Goal: Find specific page/section: Find specific page/section

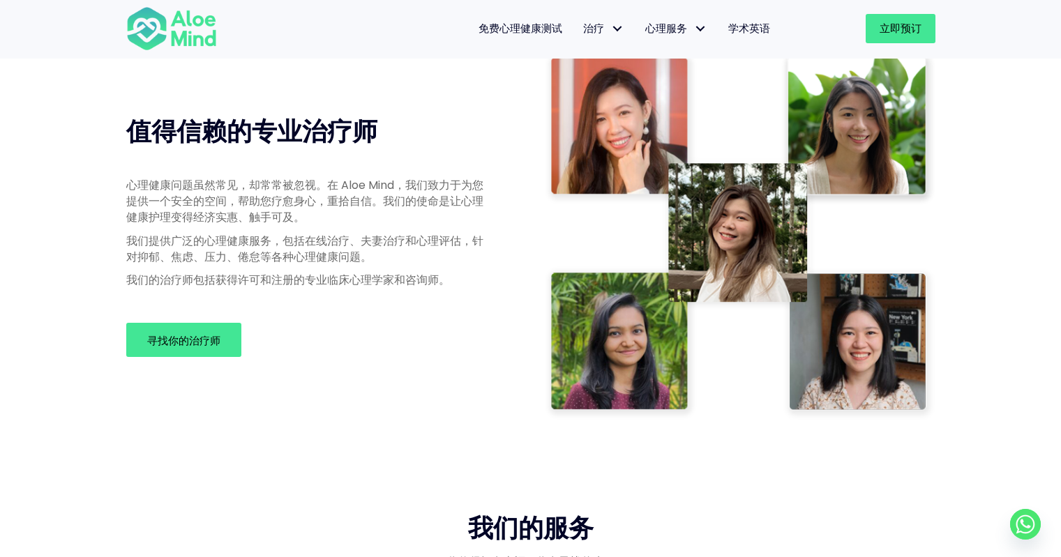
scroll to position [558, 0]
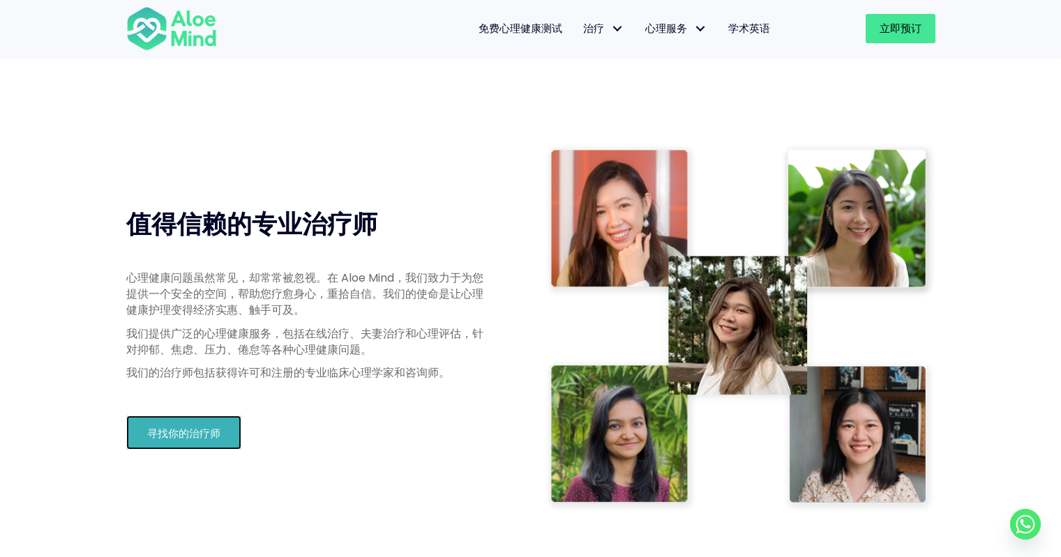
click at [209, 443] on link "寻找你的治疗师" at bounding box center [183, 433] width 115 height 34
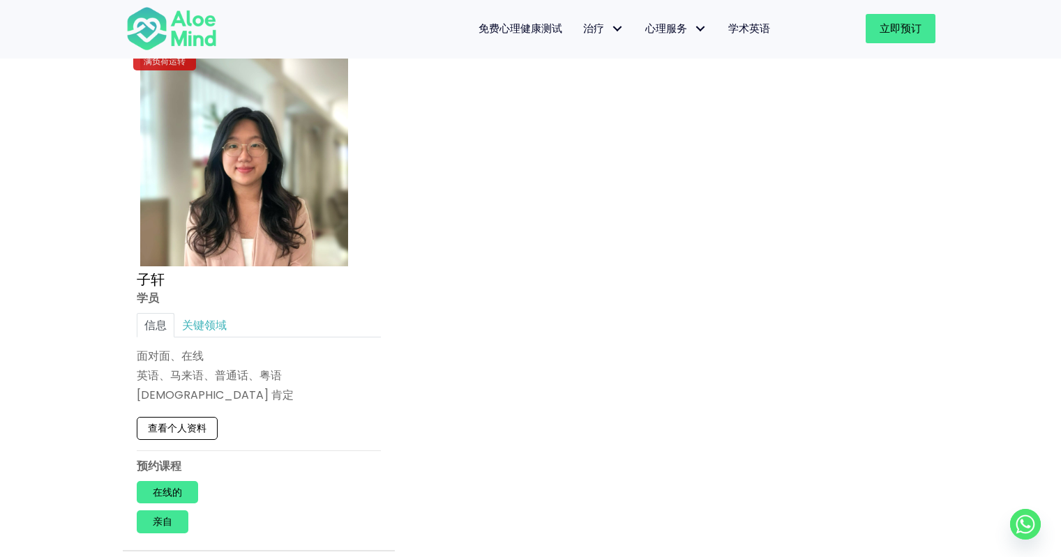
scroll to position [5801, 0]
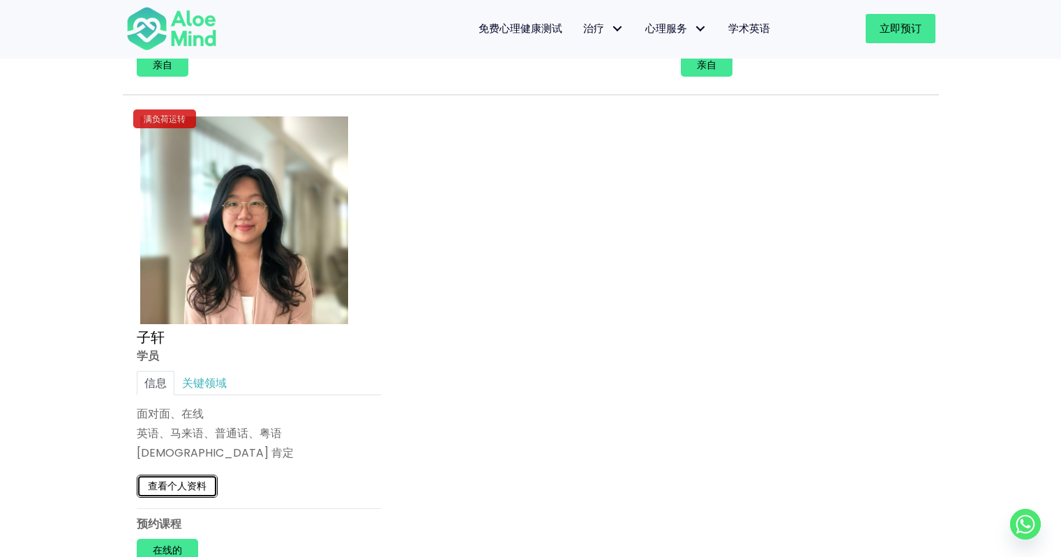
click at [190, 486] on font "查看个人资料" at bounding box center [177, 486] width 59 height 14
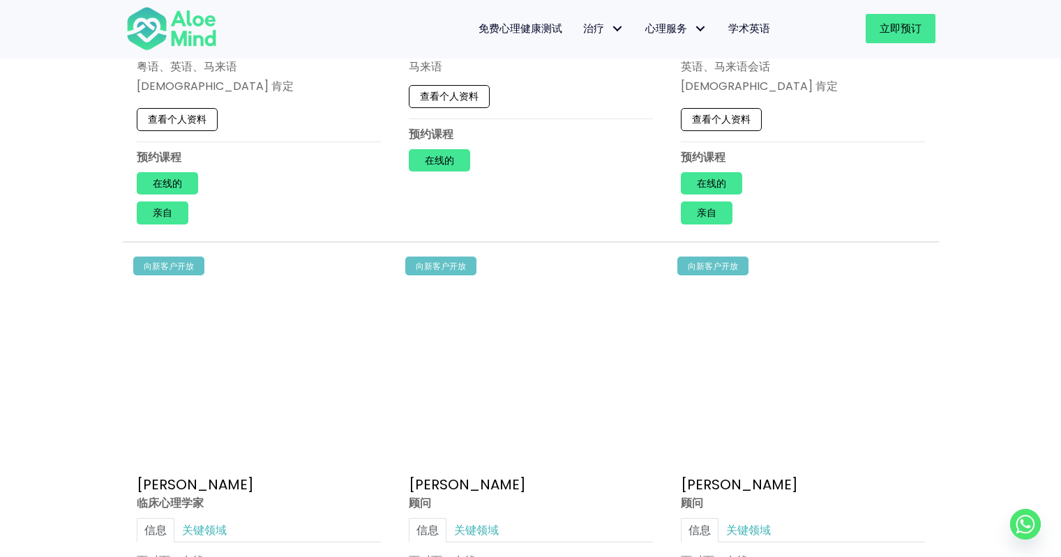
scroll to position [1244, 0]
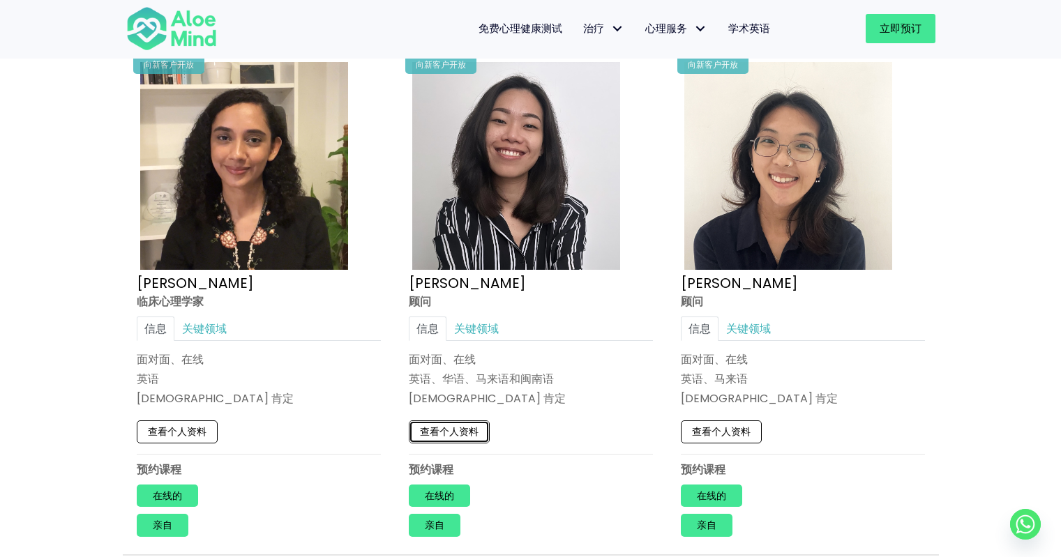
click at [466, 432] on font "查看个人资料" at bounding box center [449, 432] width 59 height 14
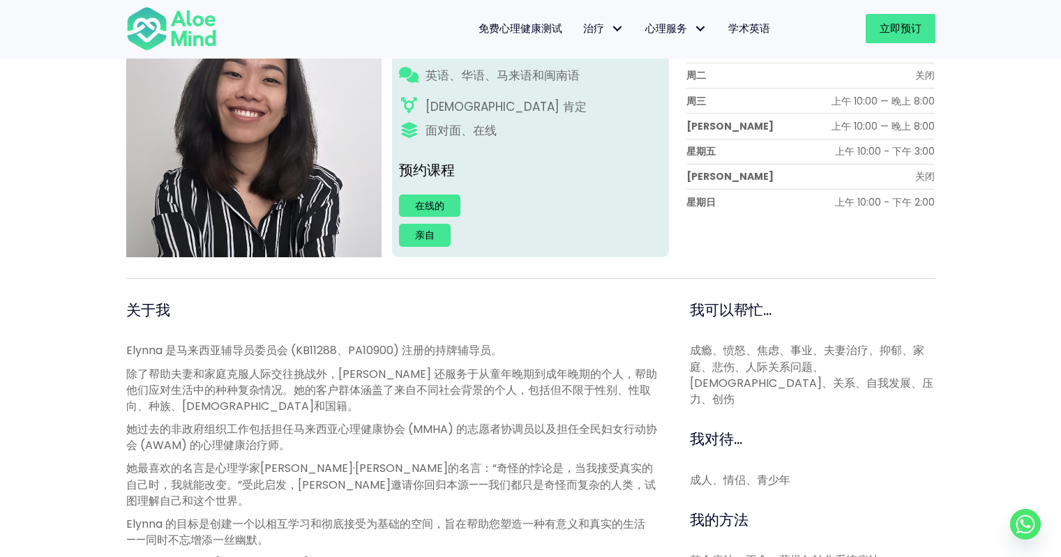
scroll to position [279, 0]
